Goal: Information Seeking & Learning: Learn about a topic

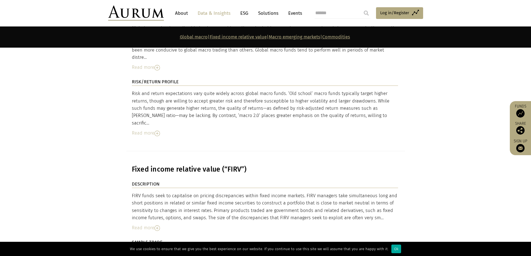
scroll to position [1171, 0]
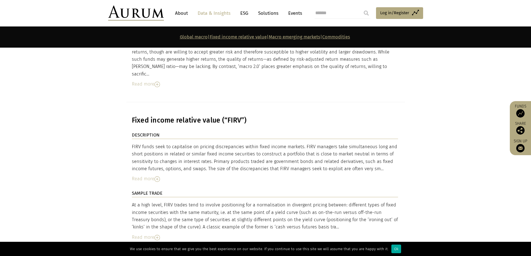
click at [156, 176] on img at bounding box center [157, 179] width 6 height 6
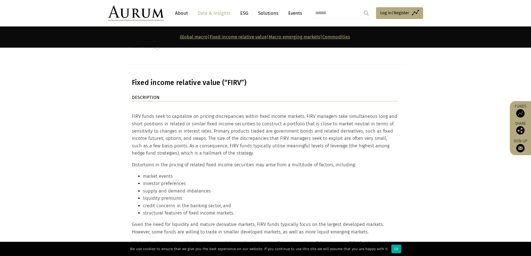
scroll to position [1199, 0]
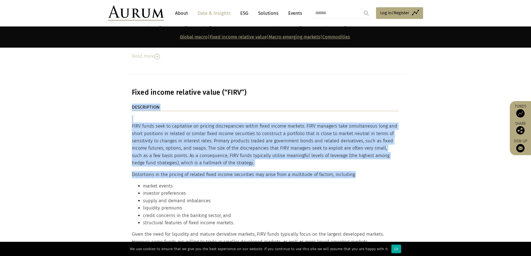
drag, startPoint x: 131, startPoint y: 92, endPoint x: 363, endPoint y: 137, distance: 236.8
click at [363, 171] on p "Distortions in the pricing of related fixed income securities may arise from a …" at bounding box center [265, 174] width 266 height 7
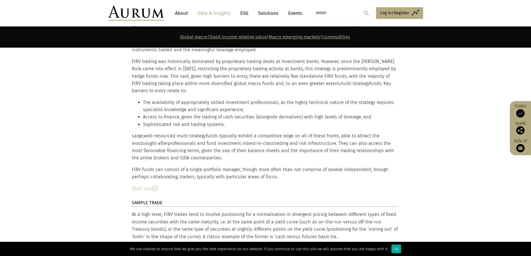
scroll to position [1477, 0]
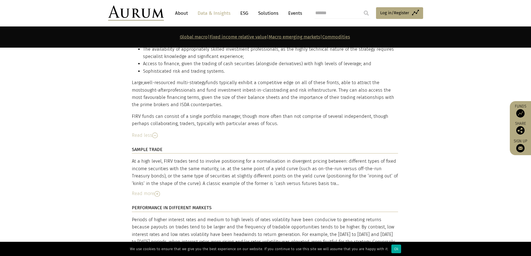
click at [145, 190] on div "Read more" at bounding box center [265, 193] width 266 height 7
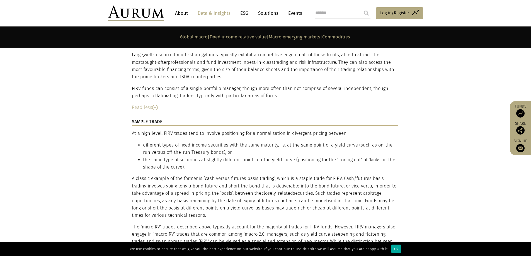
scroll to position [1533, 0]
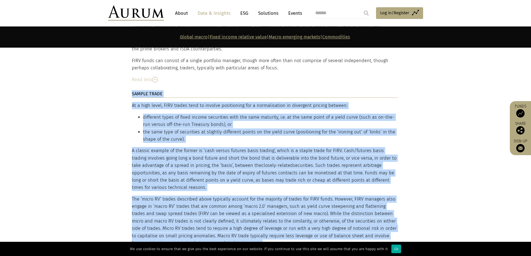
drag, startPoint x: 131, startPoint y: 71, endPoint x: 292, endPoint y: 212, distance: 213.7
click at [292, 212] on div "DESCRIPTION FIRV funds seek to capitalise on pricing discrepancies within fixed…" at bounding box center [265, 86] width 279 height 635
click at [271, 208] on p "The ‘micro RV’ trades described above typically account for the majority of tra…" at bounding box center [265, 222] width 266 height 52
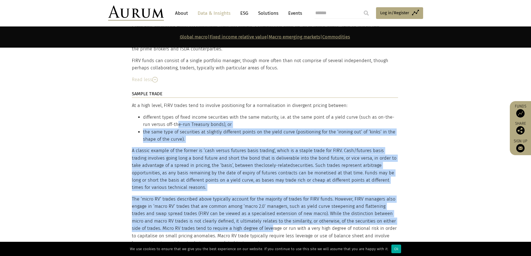
drag, startPoint x: 253, startPoint y: 196, endPoint x: 169, endPoint y: 88, distance: 136.1
click at [169, 102] on div "At a high level, FIRV trades tend to involve positioning for a normalisation in…" at bounding box center [265, 174] width 266 height 145
click at [169, 114] on li "different types of fixed income securities with the same maturity, i.e. at the …" at bounding box center [270, 121] width 255 height 15
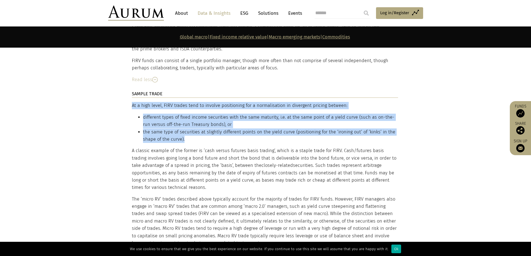
drag, startPoint x: 132, startPoint y: 71, endPoint x: 189, endPoint y: 107, distance: 67.7
click at [189, 107] on div "At a high level, FIRV trades tend to involve positioning for a normalisation in…" at bounding box center [265, 174] width 266 height 145
click at [189, 128] on li "the same type of securities at slightly different points on the yield curve (po…" at bounding box center [270, 135] width 255 height 15
drag, startPoint x: 189, startPoint y: 106, endPoint x: 133, endPoint y: 72, distance: 66.1
click at [133, 102] on div "At a high level, FIRV trades tend to involve positioning for a normalisation in…" at bounding box center [265, 174] width 266 height 145
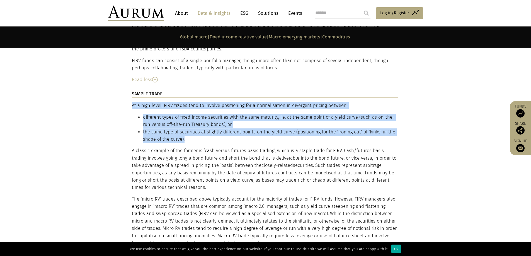
click at [133, 102] on p "At a high level, FIRV trades tend to involve positioning for a normalisation in…" at bounding box center [265, 105] width 266 height 7
drag, startPoint x: 133, startPoint y: 72, endPoint x: 198, endPoint y: 105, distance: 72.8
click at [198, 105] on div "At a high level, FIRV trades tend to involve positioning for a normalisation in…" at bounding box center [265, 174] width 266 height 145
click at [198, 128] on li "the same type of securities at slightly different points on the yield curve (po…" at bounding box center [270, 135] width 255 height 15
drag, startPoint x: 198, startPoint y: 108, endPoint x: 132, endPoint y: 72, distance: 74.9
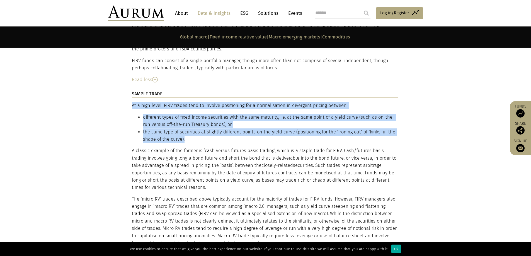
click at [132, 102] on div "At a high level, FIRV trades tend to involve positioning for a normalisation in…" at bounding box center [265, 174] width 266 height 145
click at [132, 102] on p "At a high level, FIRV trades tend to involve positioning for a normalisation in…" at bounding box center [265, 105] width 266 height 7
drag, startPoint x: 132, startPoint y: 72, endPoint x: 201, endPoint y: 105, distance: 75.4
click at [201, 105] on div "At a high level, FIRV trades tend to involve positioning for a normalisation in…" at bounding box center [265, 174] width 266 height 145
click at [202, 128] on li "the same type of securities at slightly different points on the yield curve (po…" at bounding box center [270, 135] width 255 height 15
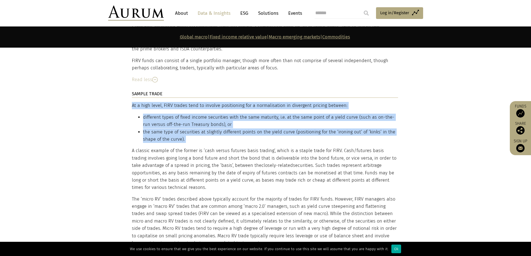
click at [204, 128] on li "the same type of securities at slightly different points on the yield curve (po…" at bounding box center [270, 135] width 255 height 15
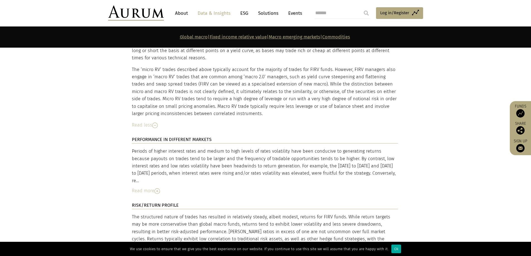
scroll to position [1672, 0]
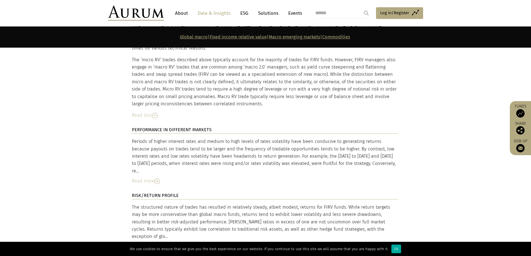
drag, startPoint x: 133, startPoint y: 106, endPoint x: 368, endPoint y: 126, distance: 236.1
click at [368, 138] on div "Periods of higher interest rates and medium to high levels of rates volatility …" at bounding box center [265, 156] width 266 height 37
drag, startPoint x: 368, startPoint y: 127, endPoint x: 134, endPoint y: 108, distance: 235.2
click at [134, 138] on div "Periods of higher interest rates and medium to high levels of rates volatility …" at bounding box center [265, 156] width 266 height 37
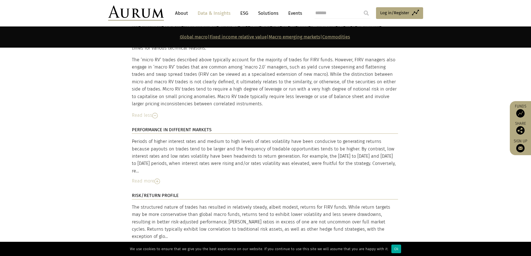
click at [134, 138] on div "Periods of higher interest rates and medium to high levels of rates volatility …" at bounding box center [265, 156] width 266 height 37
drag, startPoint x: 132, startPoint y: 108, endPoint x: 380, endPoint y: 131, distance: 248.8
click at [380, 138] on div "Periods of higher interest rates and medium to high levels of rates volatility …" at bounding box center [265, 156] width 266 height 37
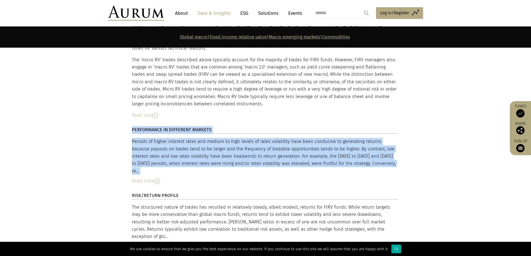
drag, startPoint x: 380, startPoint y: 131, endPoint x: 123, endPoint y: 108, distance: 257.5
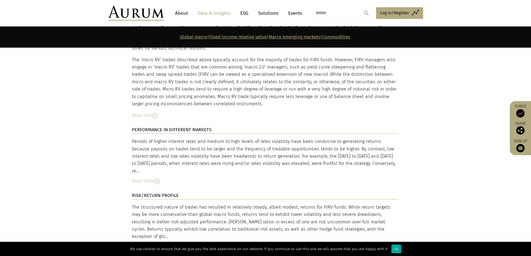
drag, startPoint x: 129, startPoint y: 111, endPoint x: 394, endPoint y: 127, distance: 265.0
click at [394, 138] on div "Periods of higher interest rates and medium to high levels of rates volatility …" at bounding box center [265, 156] width 266 height 37
click at [157, 179] on img at bounding box center [157, 182] width 6 height 6
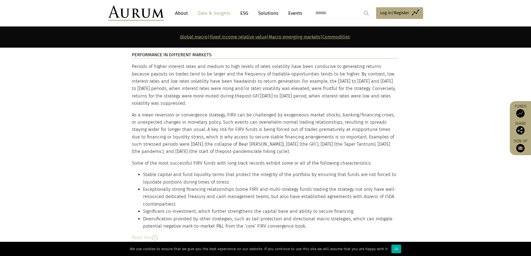
scroll to position [1756, 0]
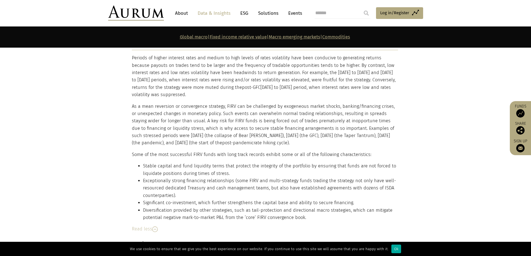
click at [156, 227] on img at bounding box center [155, 230] width 6 height 6
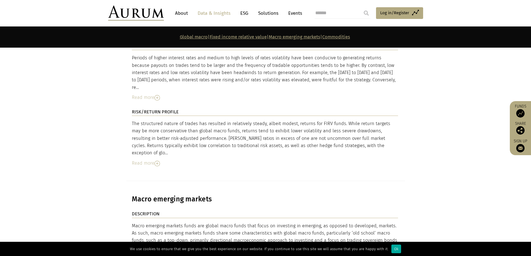
click at [150, 160] on div "Read more" at bounding box center [265, 163] width 266 height 7
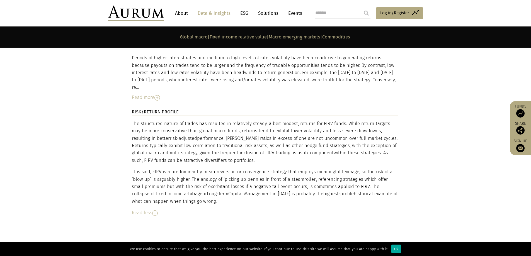
drag, startPoint x: 128, startPoint y: 79, endPoint x: 198, endPoint y: 159, distance: 106.5
click at [198, 168] on p "This said, FIRV is a predominantly mean reversion or convergence strategy that …" at bounding box center [265, 186] width 266 height 37
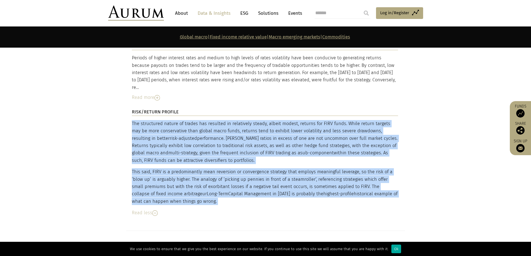
drag, startPoint x: 198, startPoint y: 159, endPoint x: 132, endPoint y: 84, distance: 100.3
click at [132, 120] on div "The structured nature of trades has resulted in relatively steady, albeit modes…" at bounding box center [265, 162] width 266 height 85
click at [132, 120] on p "The structured nature of trades has resulted in relatively steady, albeit modes…" at bounding box center [265, 142] width 266 height 44
